Goal: Task Accomplishment & Management: Complete application form

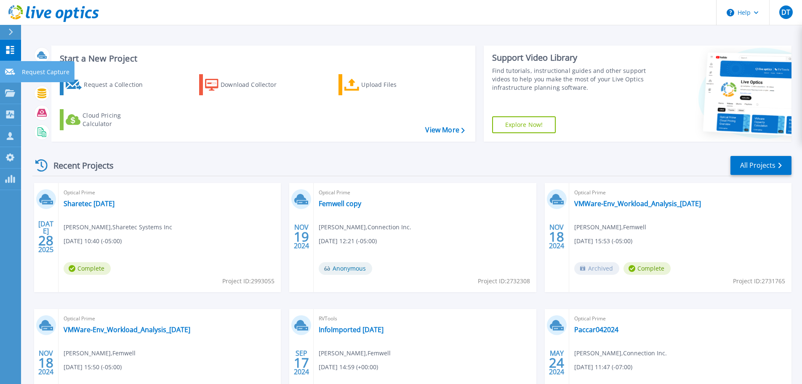
click at [11, 72] on icon at bounding box center [10, 72] width 10 height 6
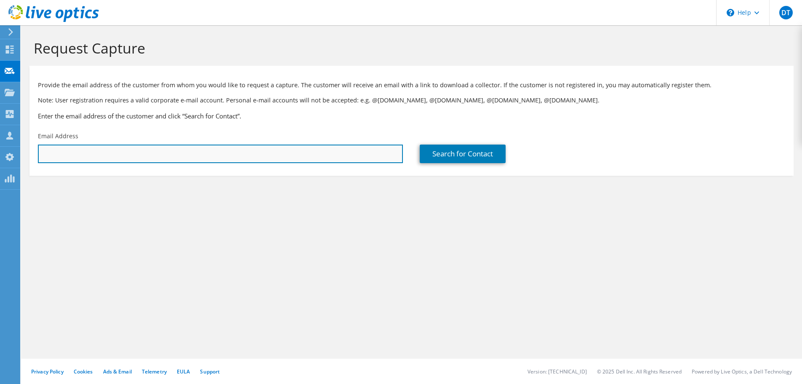
click at [62, 149] on input "text" at bounding box center [220, 153] width 365 height 19
paste input "jeegar@msisurfaces.com"
type input "jeegar@msisurfaces.com"
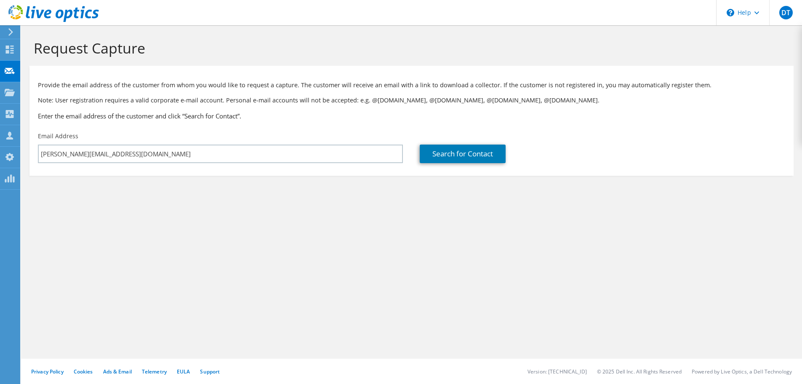
drag, startPoint x: 158, startPoint y: 210, endPoint x: 162, endPoint y: 204, distance: 7.5
click at [158, 210] on section "Request Capture Provide the email address of the customer from whom you would l…" at bounding box center [411, 121] width 781 height 193
click at [455, 151] on link "Search for Contact" at bounding box center [463, 153] width 86 height 19
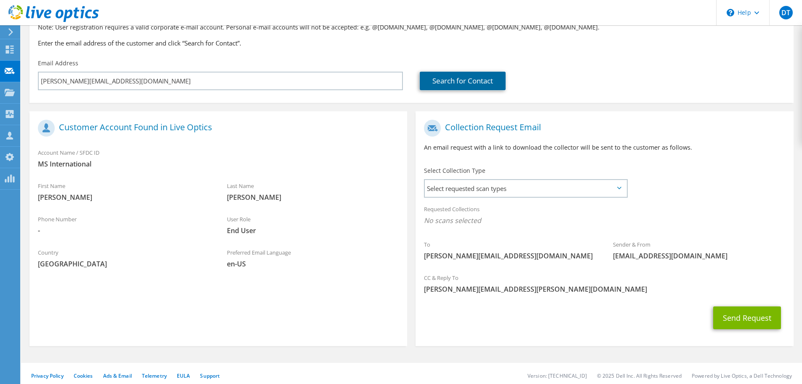
scroll to position [77, 0]
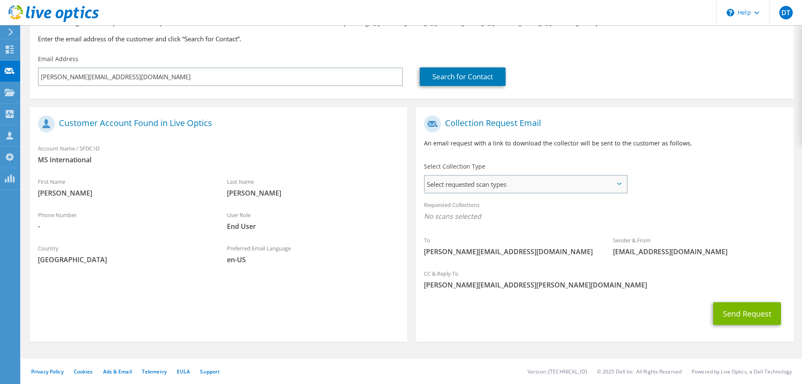
click at [489, 187] on span "Select requested scan types" at bounding box center [526, 184] width 202 height 17
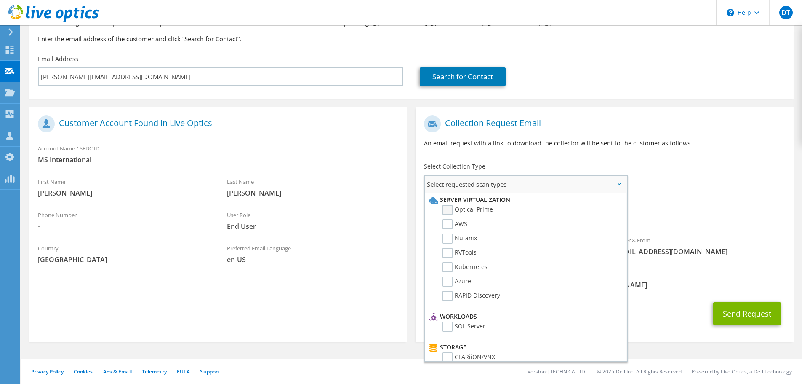
drag, startPoint x: 447, startPoint y: 211, endPoint x: 447, endPoint y: 216, distance: 5.5
click at [447, 211] on label "Optical Prime" at bounding box center [468, 210] width 51 height 10
click at [0, 0] on input "Optical Prime" at bounding box center [0, 0] width 0 height 0
click at [449, 223] on label "AWS" at bounding box center [455, 224] width 25 height 10
click at [0, 0] on input "AWS" at bounding box center [0, 0] width 0 height 0
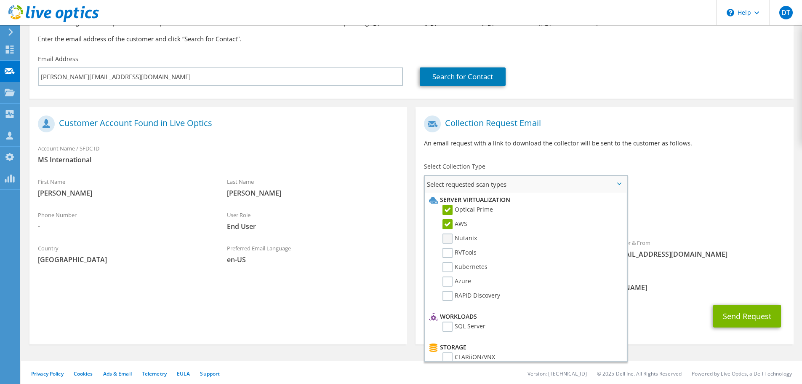
click at [447, 239] on label "Nutanix" at bounding box center [460, 238] width 35 height 10
click at [0, 0] on input "Nutanix" at bounding box center [0, 0] width 0 height 0
click at [447, 259] on li "RVTools" at bounding box center [524, 255] width 195 height 14
click at [448, 253] on label "RVTools" at bounding box center [460, 253] width 34 height 10
click at [0, 0] on input "RVTools" at bounding box center [0, 0] width 0 height 0
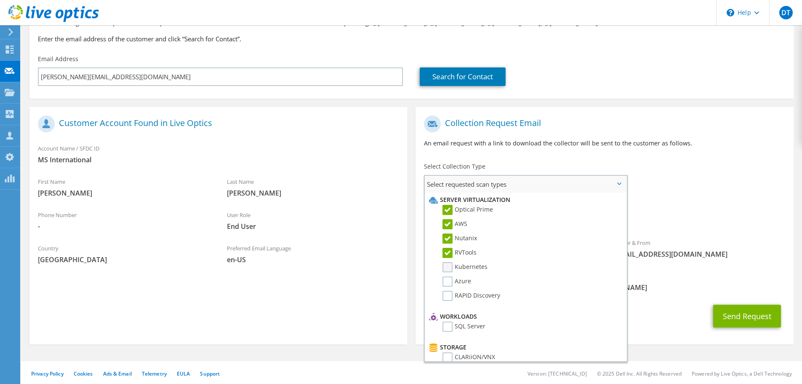
click at [447, 265] on label "Kubernetes" at bounding box center [465, 267] width 45 height 10
click at [0, 0] on input "Kubernetes" at bounding box center [0, 0] width 0 height 0
click at [448, 283] on label "Azure" at bounding box center [457, 281] width 29 height 10
click at [0, 0] on input "Azure" at bounding box center [0, 0] width 0 height 0
click at [446, 299] on label "RAPID Discovery" at bounding box center [472, 296] width 58 height 10
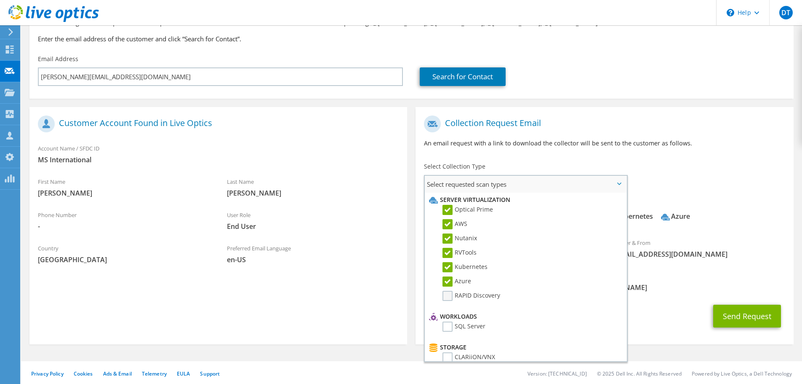
click at [0, 0] on input "RAPID Discovery" at bounding box center [0, 0] width 0 height 0
click at [447, 326] on label "SQL Server" at bounding box center [464, 326] width 43 height 10
click at [0, 0] on input "SQL Server" at bounding box center [0, 0] width 0 height 0
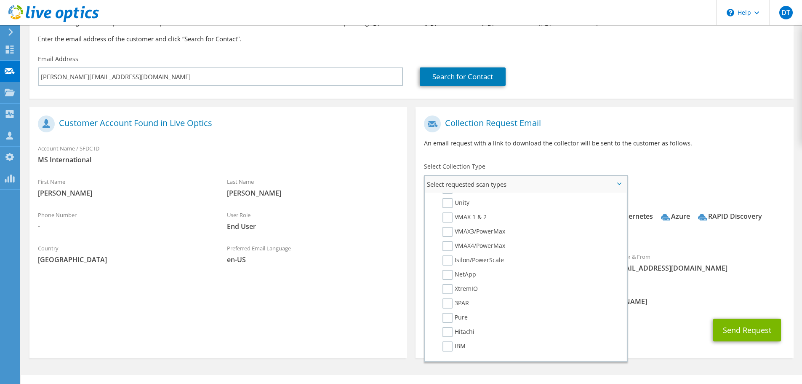
scroll to position [126, 0]
click at [446, 228] on label "CLARiiON/VNX" at bounding box center [469, 231] width 53 height 10
click at [0, 0] on input "CLARiiON/VNX" at bounding box center [0, 0] width 0 height 0
click at [448, 243] on label "Unity" at bounding box center [456, 245] width 27 height 10
click at [0, 0] on input "Unity" at bounding box center [0, 0] width 0 height 0
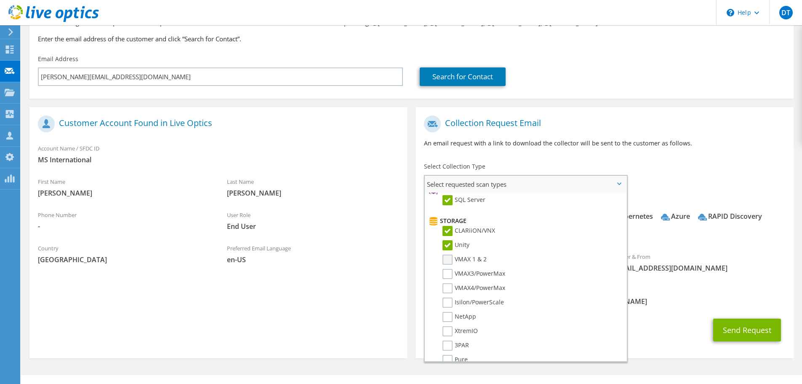
click at [449, 259] on label "VMAX 1 & 2" at bounding box center [465, 259] width 44 height 10
click at [0, 0] on input "VMAX 1 & 2" at bounding box center [0, 0] width 0 height 0
click at [449, 273] on label "VMAX3/PowerMax" at bounding box center [474, 274] width 63 height 10
click at [0, 0] on input "VMAX3/PowerMax" at bounding box center [0, 0] width 0 height 0
click at [448, 286] on label "VMAX4/PowerMax" at bounding box center [474, 288] width 63 height 10
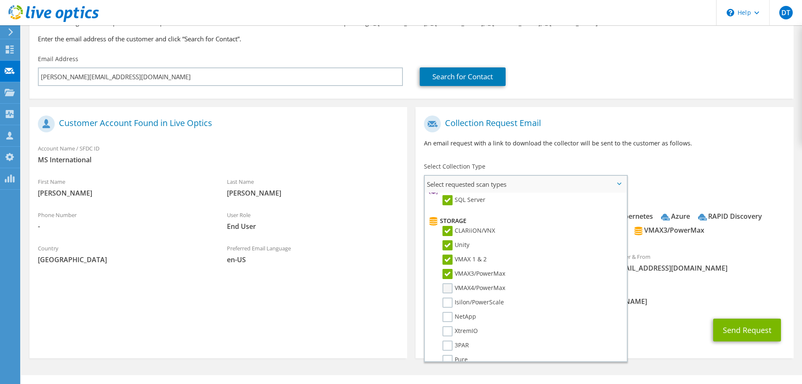
click at [0, 0] on input "VMAX4/PowerMax" at bounding box center [0, 0] width 0 height 0
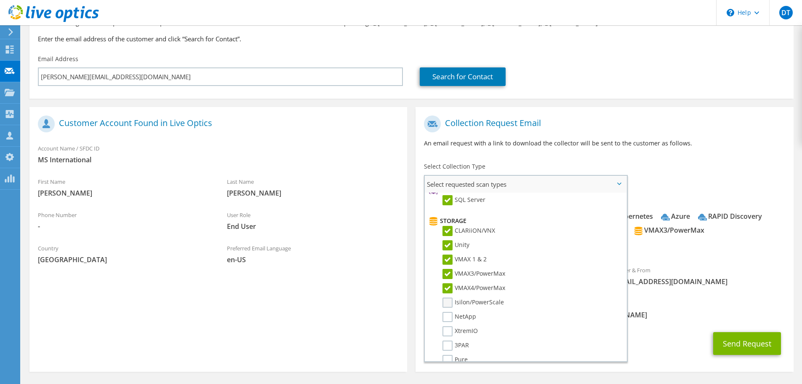
click at [449, 302] on label "Isilon/PowerScale" at bounding box center [474, 302] width 62 height 10
click at [0, 0] on input "Isilon/PowerScale" at bounding box center [0, 0] width 0 height 0
click at [449, 316] on label "NetApp" at bounding box center [460, 317] width 34 height 10
click at [0, 0] on input "NetApp" at bounding box center [0, 0] width 0 height 0
click at [448, 334] on label "XtremIO" at bounding box center [460, 331] width 35 height 10
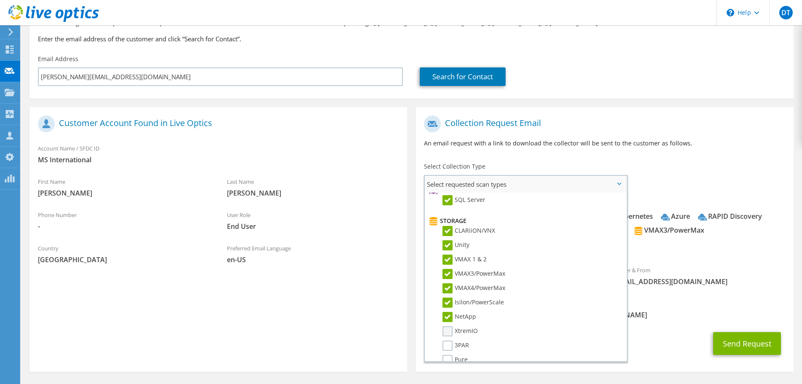
click at [0, 0] on input "XtremIO" at bounding box center [0, 0] width 0 height 0
click at [447, 345] on label "3PAR" at bounding box center [456, 345] width 27 height 10
click at [0, 0] on input "3PAR" at bounding box center [0, 0] width 0 height 0
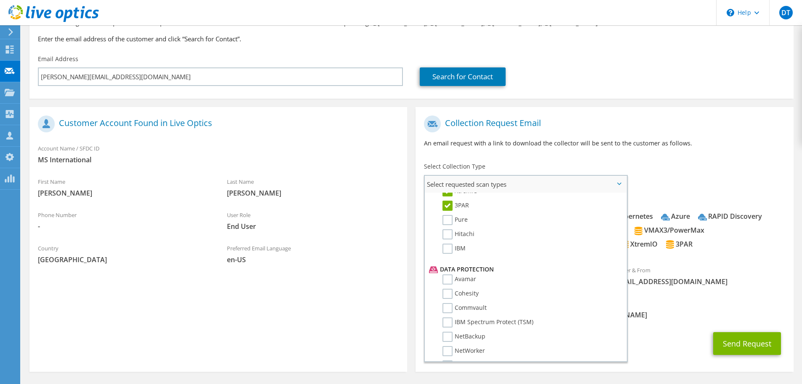
scroll to position [295, 0]
click at [448, 220] on label "IBM" at bounding box center [454, 220] width 23 height 10
click at [0, 0] on input "IBM" at bounding box center [0, 0] width 0 height 0
click at [449, 200] on li "Pure" at bounding box center [524, 193] width 195 height 14
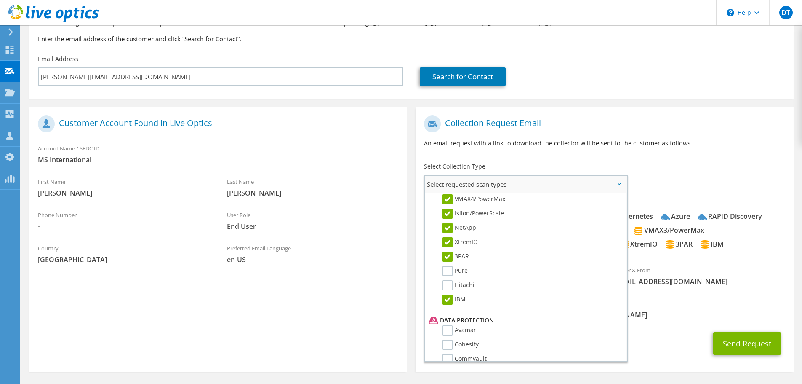
scroll to position [211, 0]
click at [446, 273] on label "Pure" at bounding box center [455, 275] width 25 height 10
click at [0, 0] on input "Pure" at bounding box center [0, 0] width 0 height 0
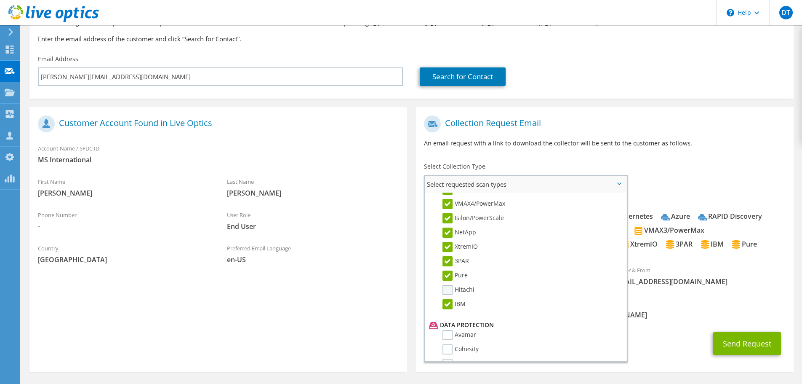
click at [449, 288] on label "Hitachi" at bounding box center [459, 290] width 32 height 10
click at [0, 0] on input "Hitachi" at bounding box center [0, 0] width 0 height 0
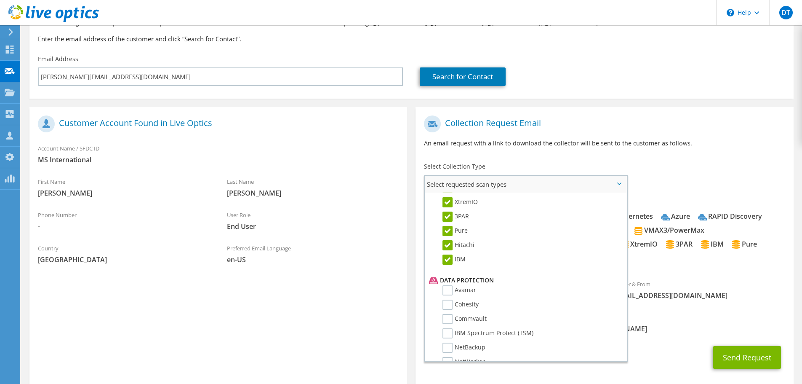
scroll to position [337, 0]
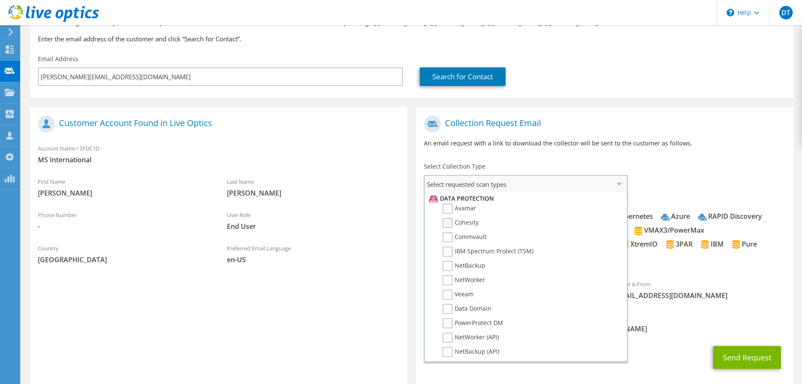
drag, startPoint x: 450, startPoint y: 206, endPoint x: 447, endPoint y: 227, distance: 20.4
click at [450, 208] on label "Avamar" at bounding box center [460, 208] width 34 height 10
click at [0, 0] on input "Avamar" at bounding box center [0, 0] width 0 height 0
click at [447, 227] on label "Cohesity" at bounding box center [461, 223] width 36 height 10
click at [0, 0] on input "Cohesity" at bounding box center [0, 0] width 0 height 0
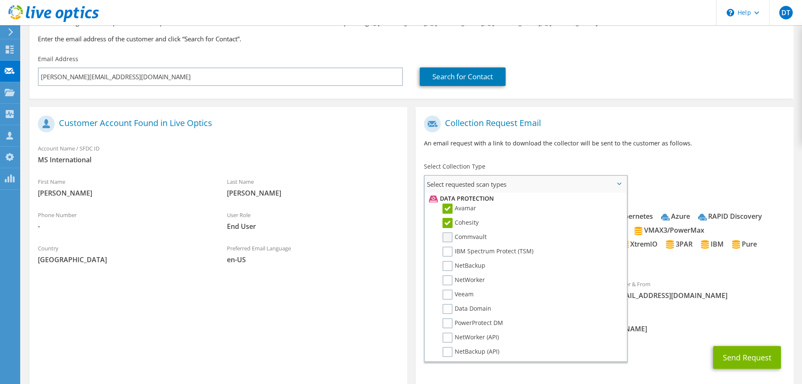
click at [449, 241] on label "Commvault" at bounding box center [465, 237] width 44 height 10
click at [0, 0] on input "Commvault" at bounding box center [0, 0] width 0 height 0
click at [449, 252] on label "IBM Spectrum Protect (TSM)" at bounding box center [488, 251] width 91 height 10
click at [0, 0] on input "IBM Spectrum Protect (TSM)" at bounding box center [0, 0] width 0 height 0
click at [448, 264] on label "NetBackup" at bounding box center [464, 266] width 43 height 10
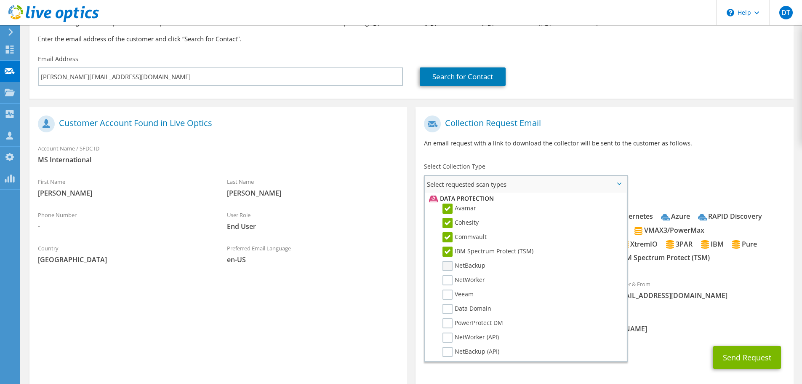
click at [0, 0] on input "NetBackup" at bounding box center [0, 0] width 0 height 0
click at [448, 275] on label "NetWorker" at bounding box center [464, 280] width 43 height 10
click at [0, 0] on input "NetWorker" at bounding box center [0, 0] width 0 height 0
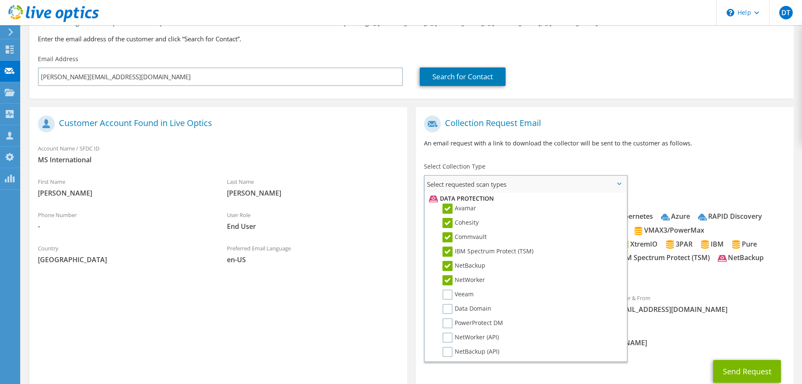
click at [447, 289] on li "NetWorker" at bounding box center [524, 282] width 195 height 14
click at [449, 293] on label "Veeam" at bounding box center [458, 294] width 31 height 10
click at [0, 0] on input "Veeam" at bounding box center [0, 0] width 0 height 0
click at [448, 305] on label "Data Domain" at bounding box center [467, 309] width 49 height 10
click at [0, 0] on input "Data Domain" at bounding box center [0, 0] width 0 height 0
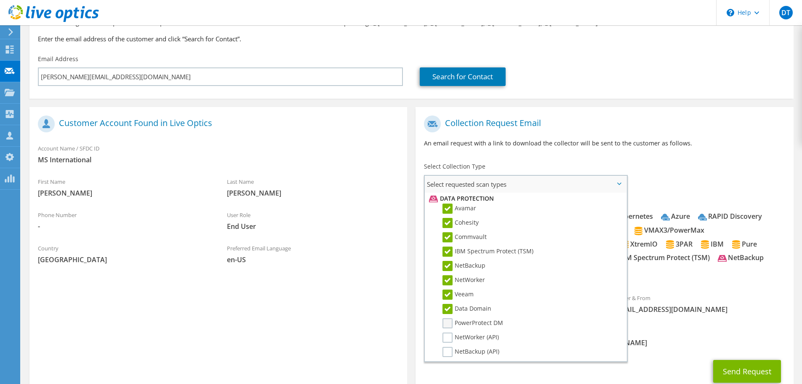
click at [447, 324] on label "PowerProtect DM" at bounding box center [473, 323] width 61 height 10
click at [0, 0] on input "PowerProtect DM" at bounding box center [0, 0] width 0 height 0
click at [448, 336] on label "NetWorker (API)" at bounding box center [471, 337] width 56 height 10
click at [0, 0] on input "NetWorker (API)" at bounding box center [0, 0] width 0 height 0
click at [448, 352] on label "NetBackup (API)" at bounding box center [471, 352] width 57 height 10
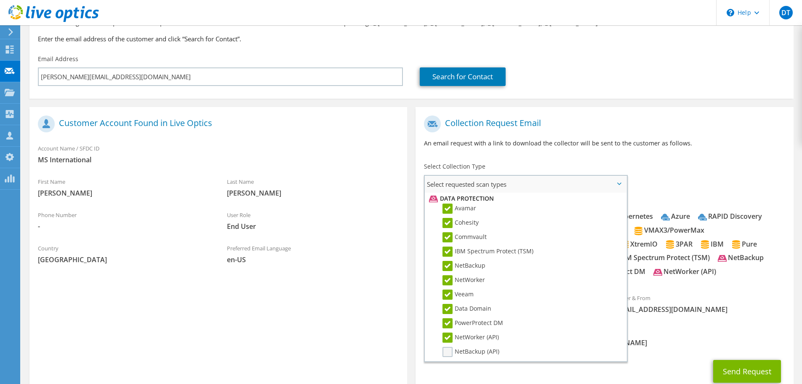
click at [0, 0] on input "NetBackup (API)" at bounding box center [0, 0] width 0 height 0
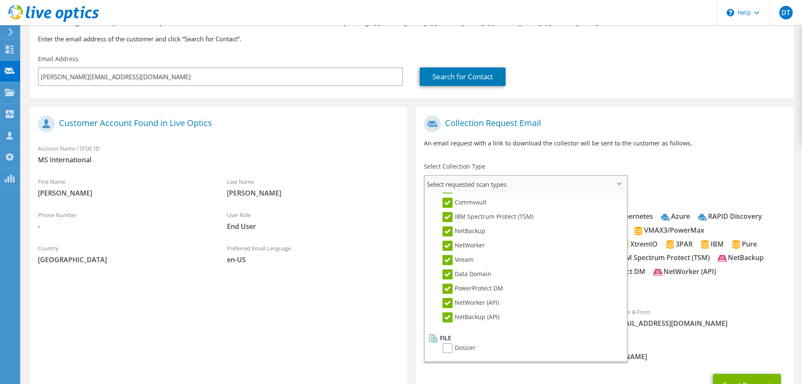
scroll to position [372, 0]
click at [453, 347] on label "Dossier" at bounding box center [459, 347] width 33 height 10
click at [0, 0] on input "Dossier" at bounding box center [0, 0] width 0 height 0
click at [733, 319] on span "liveoptics@liveoptics.com" at bounding box center [699, 322] width 172 height 9
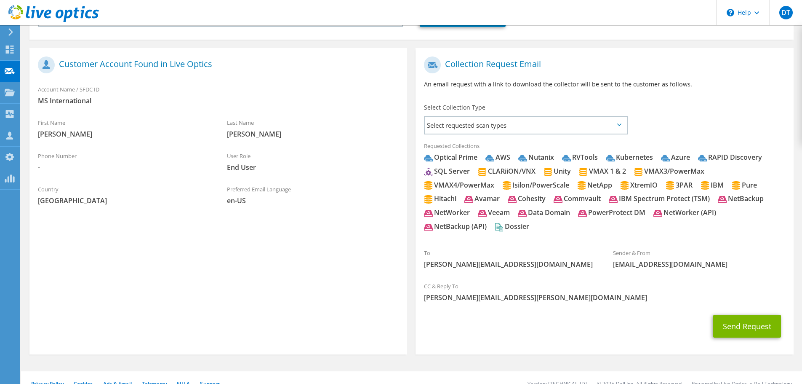
scroll to position [149, 0]
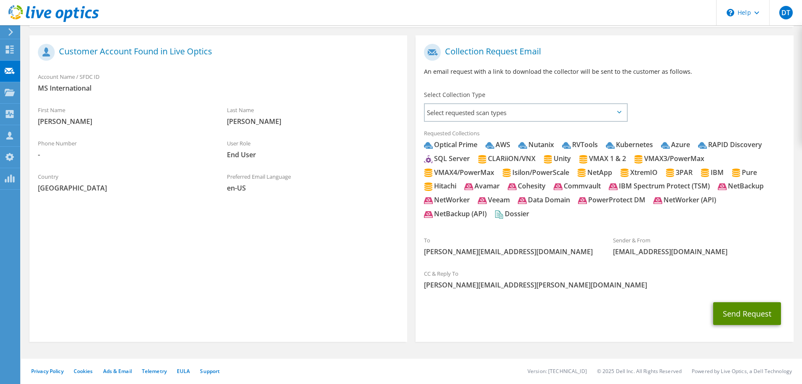
click at [736, 316] on button "Send Request" at bounding box center [748, 313] width 68 height 23
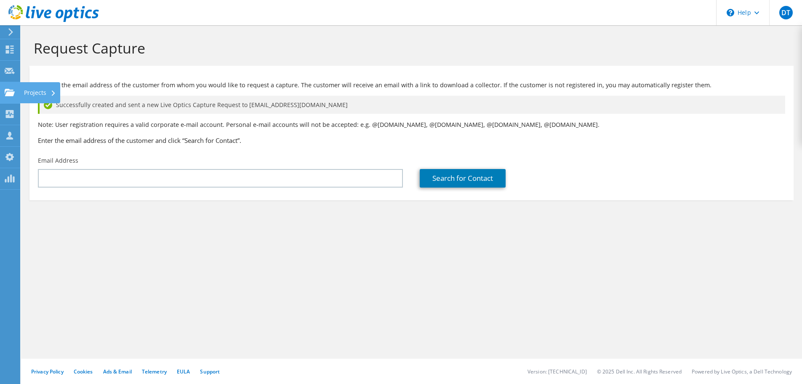
click at [10, 91] on icon at bounding box center [10, 92] width 10 height 8
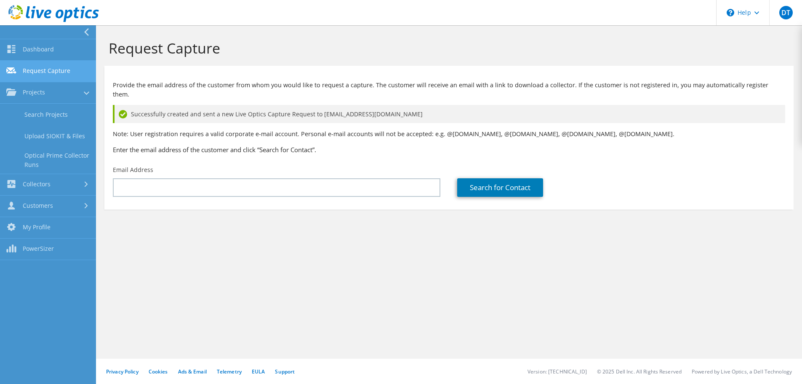
click at [45, 71] on link "Request Capture" at bounding box center [48, 71] width 96 height 21
